Goal: Find specific page/section: Find specific page/section

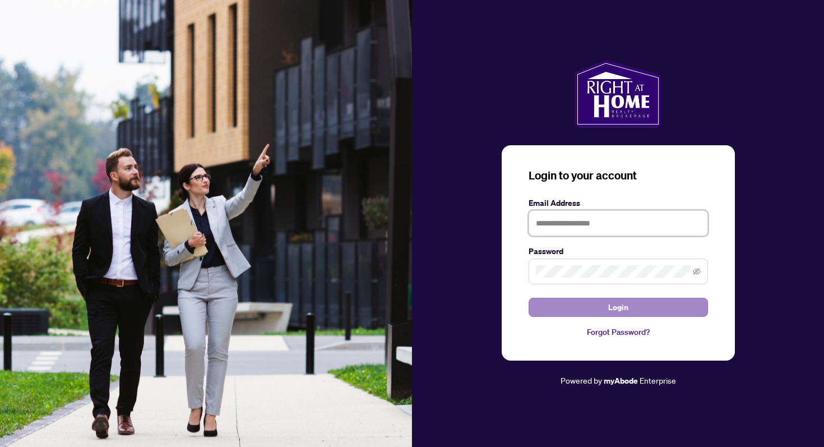
type input "**********"
click at [589, 309] on button "Login" at bounding box center [618, 307] width 179 height 19
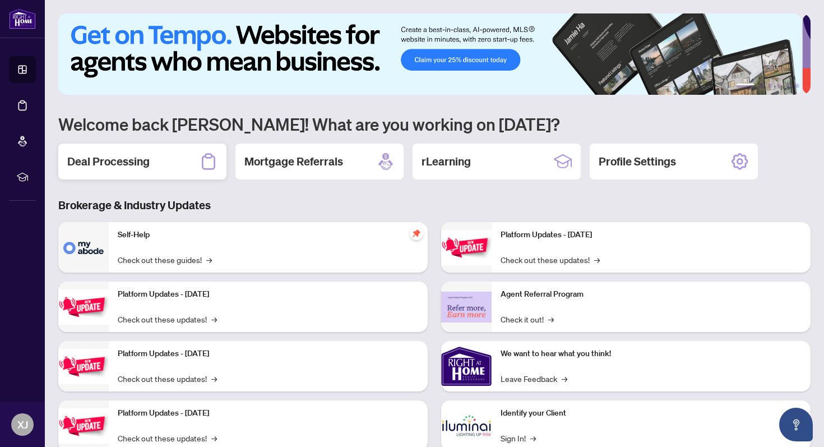
click at [122, 160] on h2 "Deal Processing" at bounding box center [108, 162] width 82 height 16
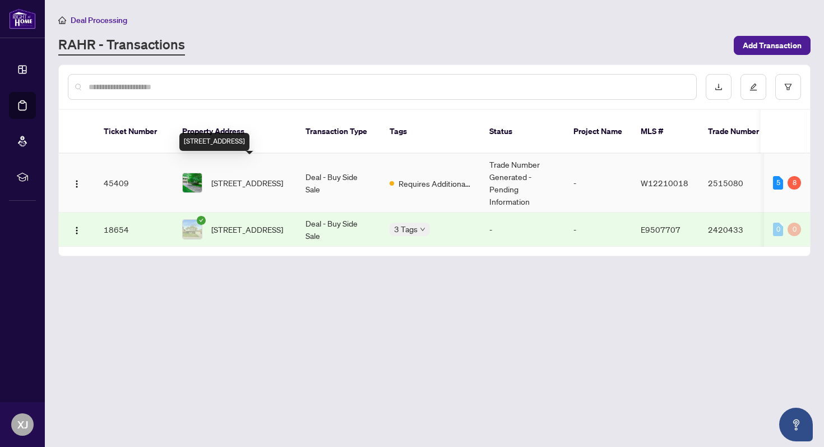
click at [242, 177] on span "[STREET_ADDRESS]" at bounding box center [247, 183] width 72 height 12
